Goal: Transaction & Acquisition: Purchase product/service

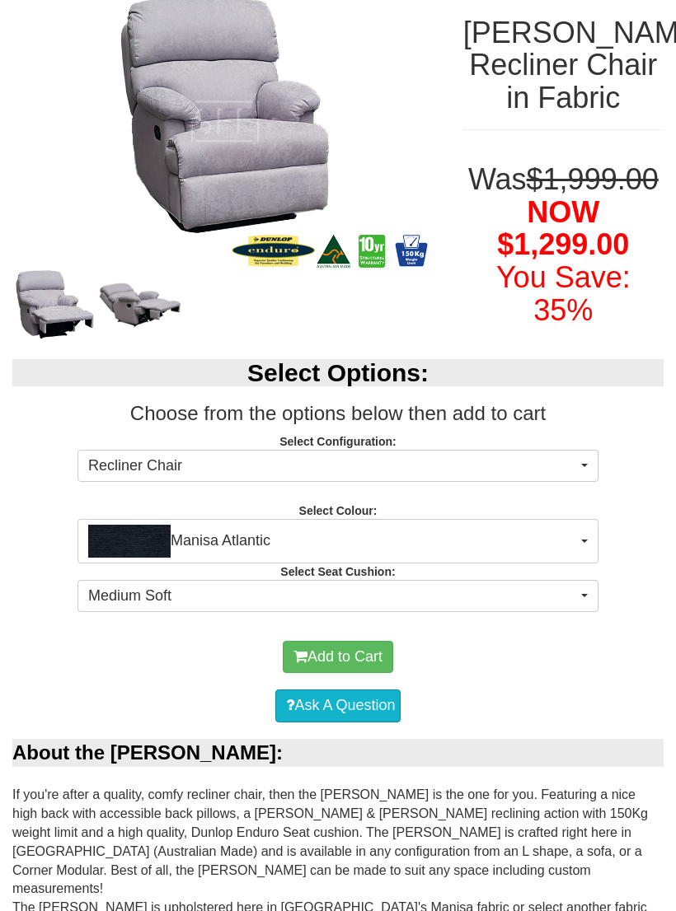
scroll to position [229, 0]
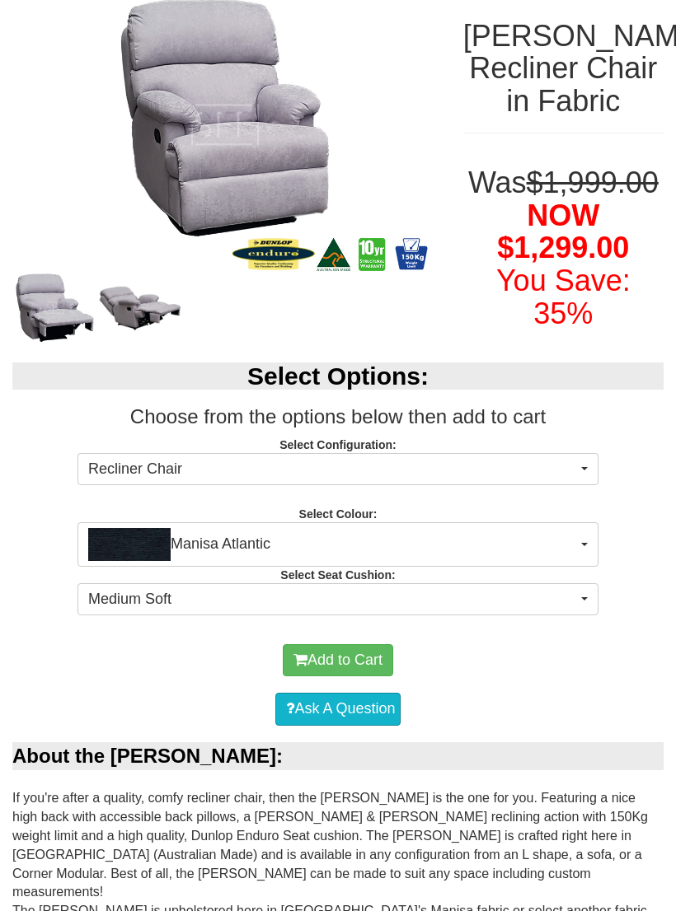
click at [579, 545] on button "Manisa Atlantic" at bounding box center [337, 544] width 521 height 44
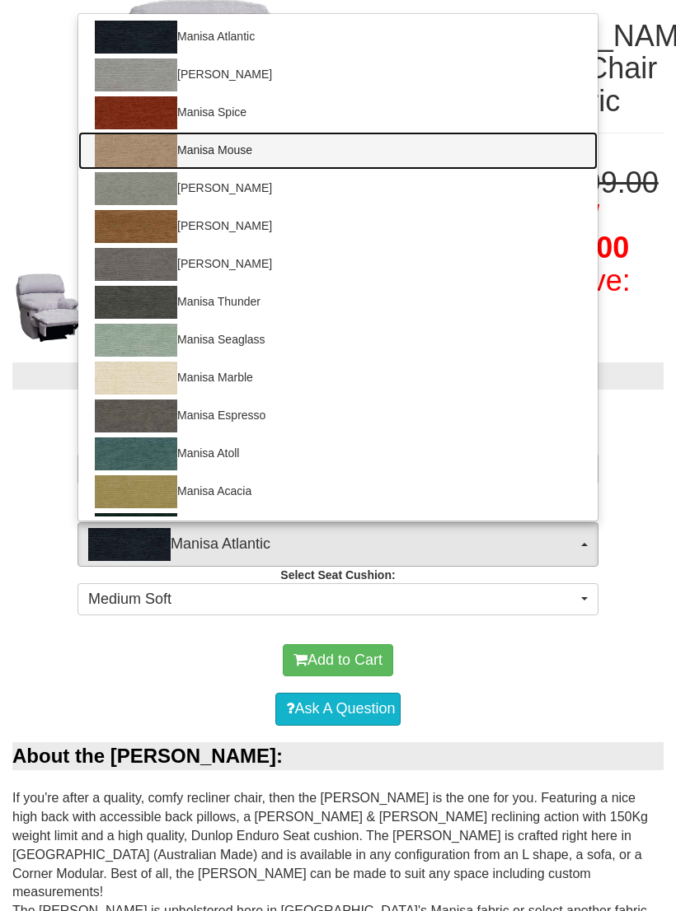
click at [124, 153] on img at bounding box center [136, 150] width 82 height 33
select select "1528"
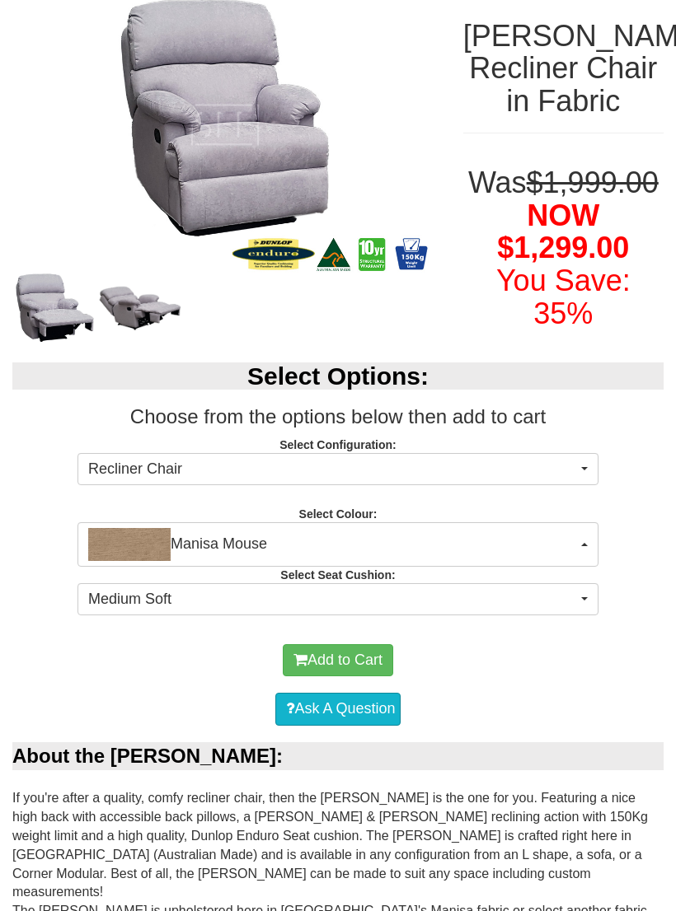
click at [582, 593] on button "Medium Soft" at bounding box center [337, 599] width 521 height 33
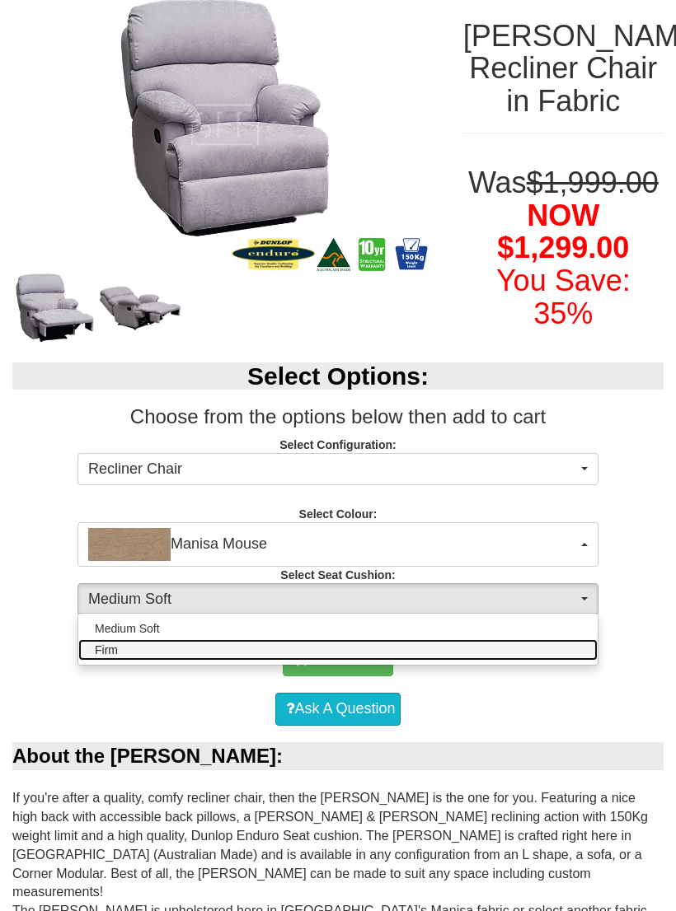
click at [569, 650] on link "Firm" at bounding box center [337, 649] width 519 height 21
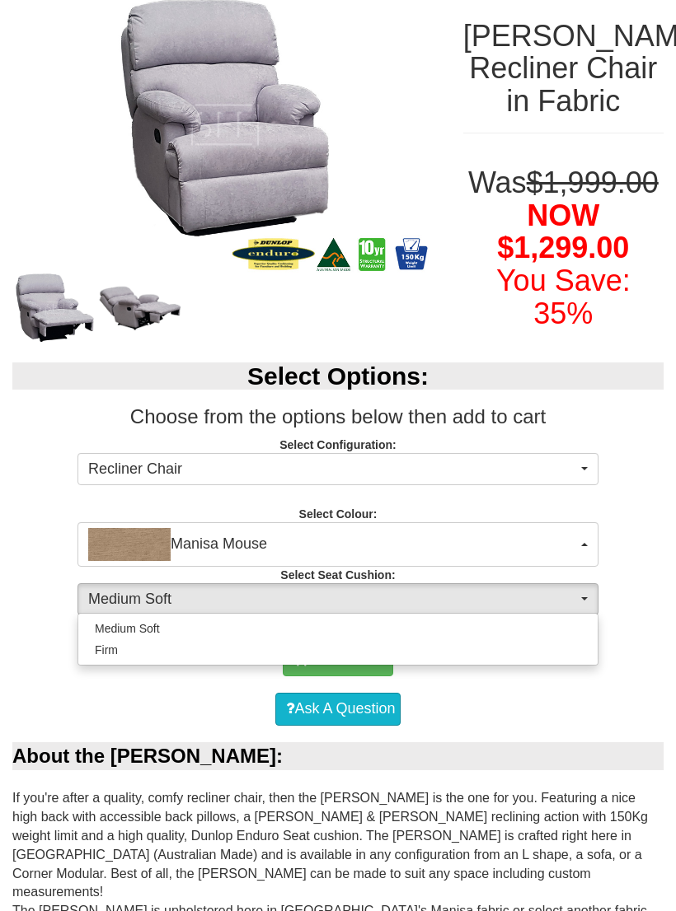
select select "1657"
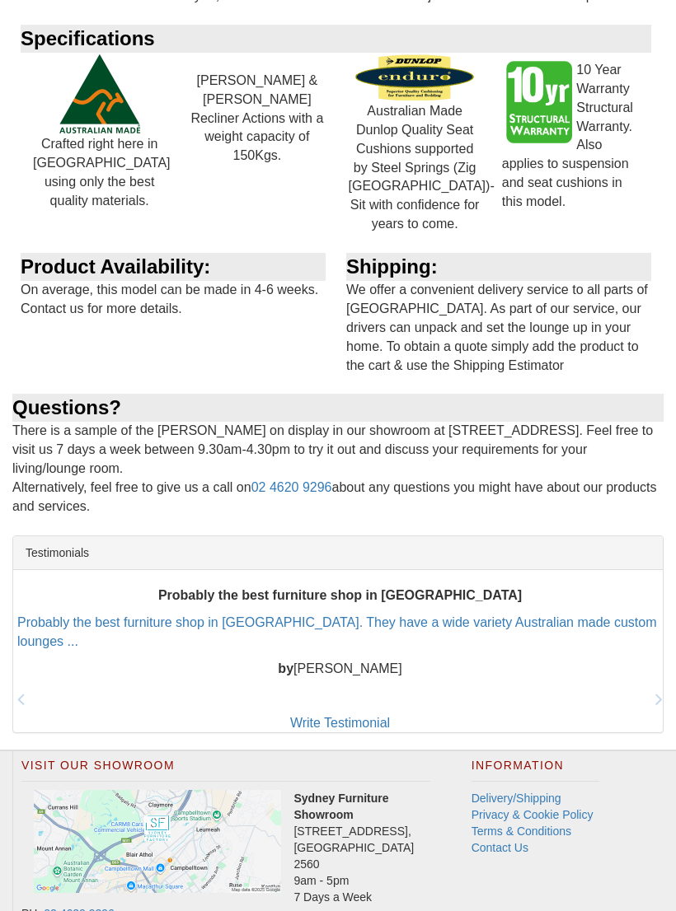
scroll to position [1990, 0]
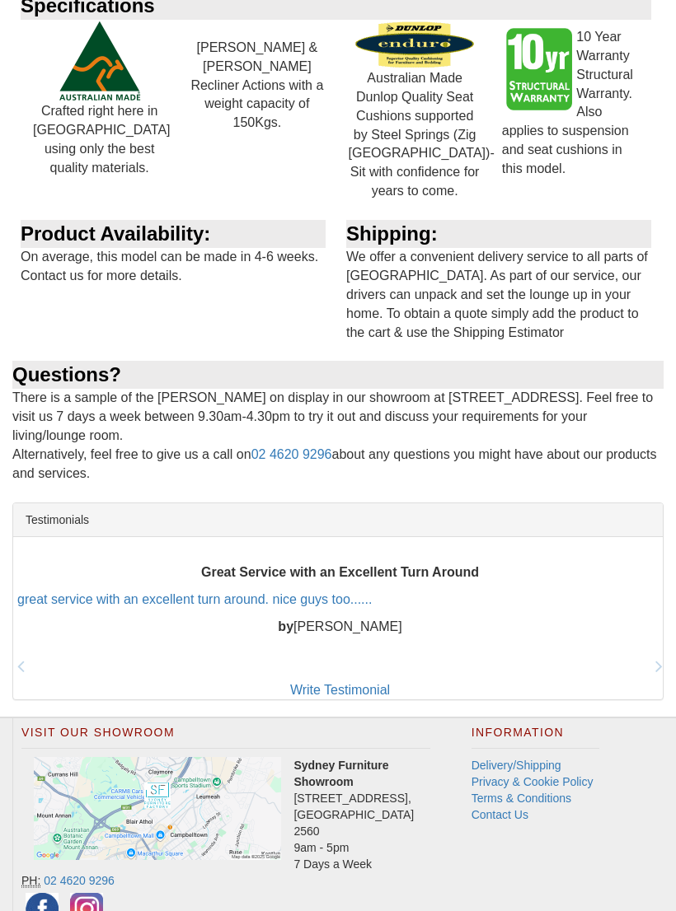
click at [545, 759] on link "Delivery/Shipping" at bounding box center [516, 765] width 90 height 13
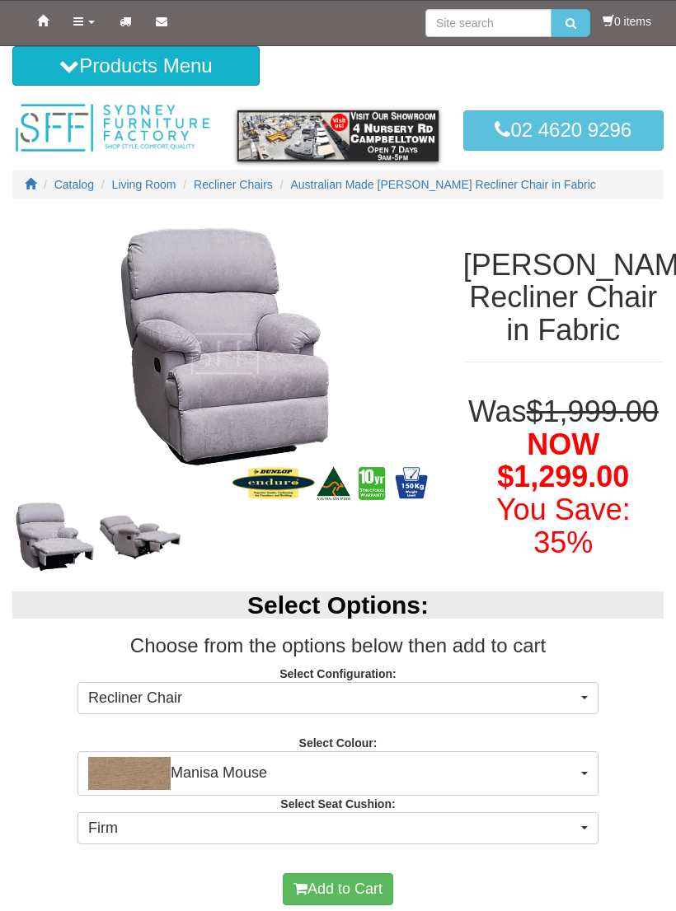
select select "1528"
select select "1657"
